Goal: Check status: Check status

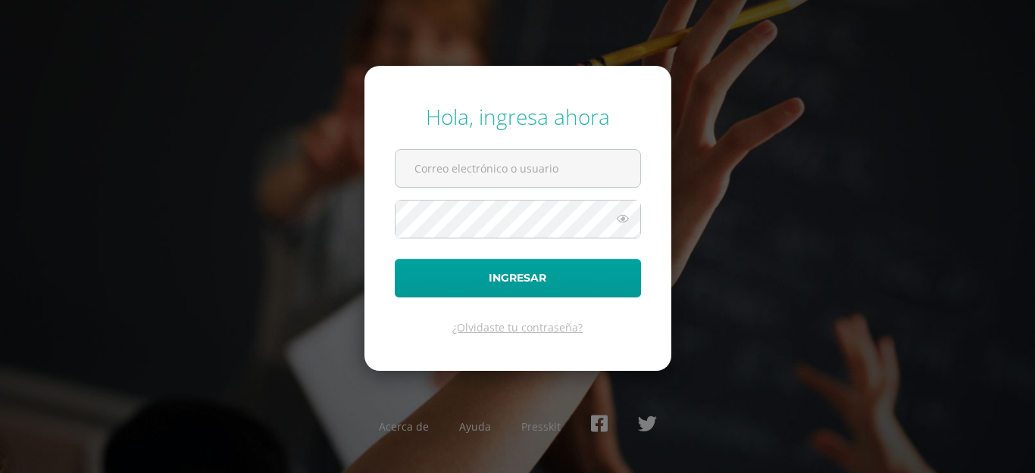
type input "668@laestrella.edu.gt"
click at [620, 217] on icon at bounding box center [623, 219] width 20 height 18
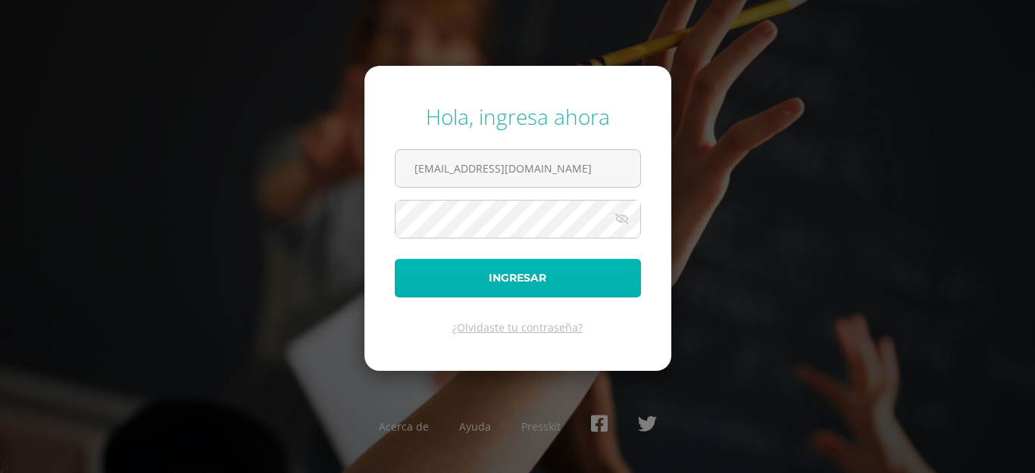
click at [514, 273] on button "Ingresar" at bounding box center [518, 278] width 246 height 39
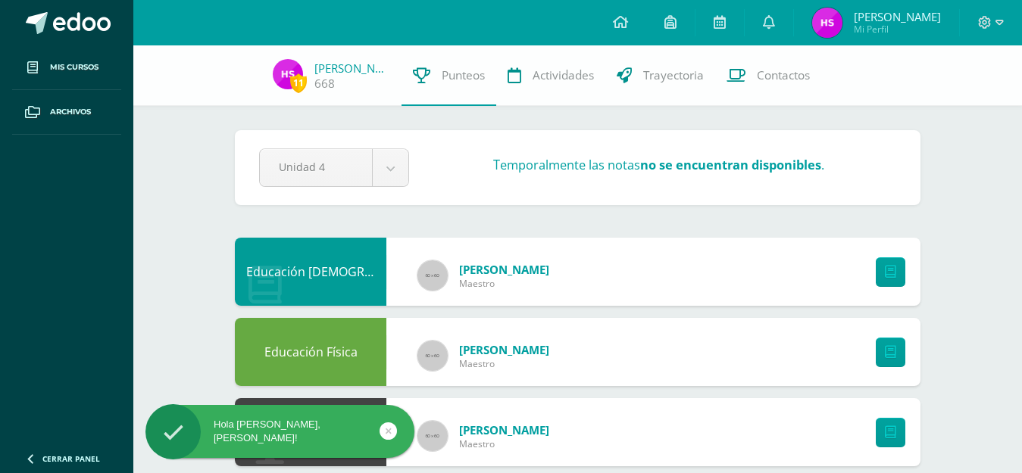
click at [386, 432] on icon at bounding box center [389, 431] width 6 height 17
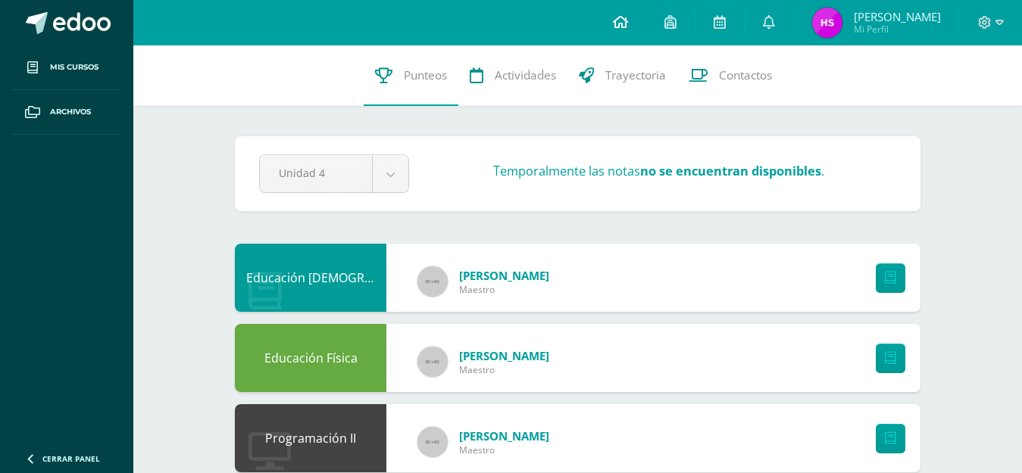
click at [624, 20] on icon at bounding box center [620, 22] width 15 height 14
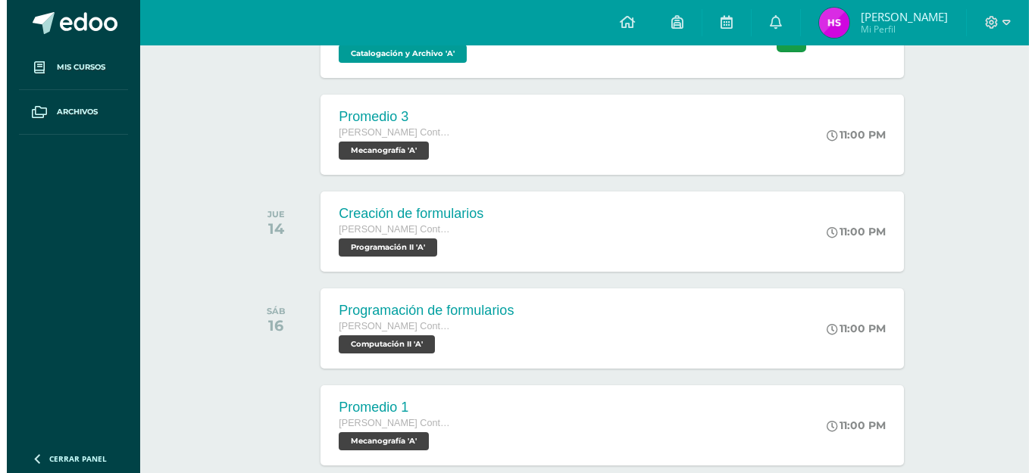
scroll to position [693, 0]
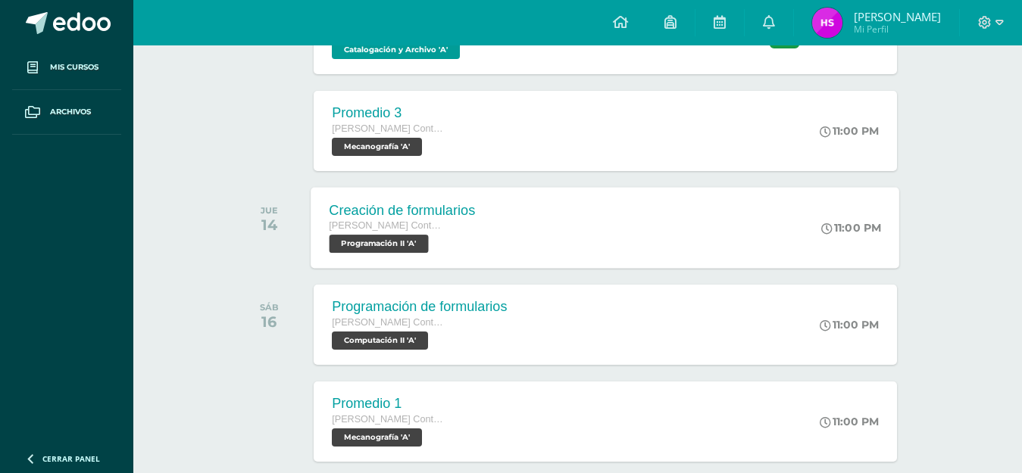
click at [518, 215] on div "Creación de formularios [PERSON_NAME] con Orientación en Computación Programaci…" at bounding box center [605, 227] width 589 height 81
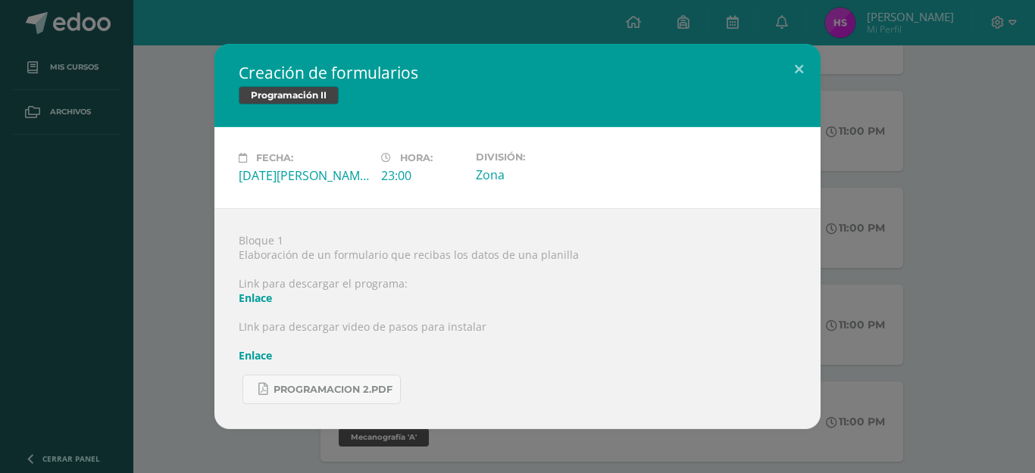
click at [258, 298] on link "Enlace" at bounding box center [255, 298] width 33 height 14
click at [260, 356] on link "Enlace" at bounding box center [255, 355] width 33 height 14
